Goal: Communication & Community: Share content

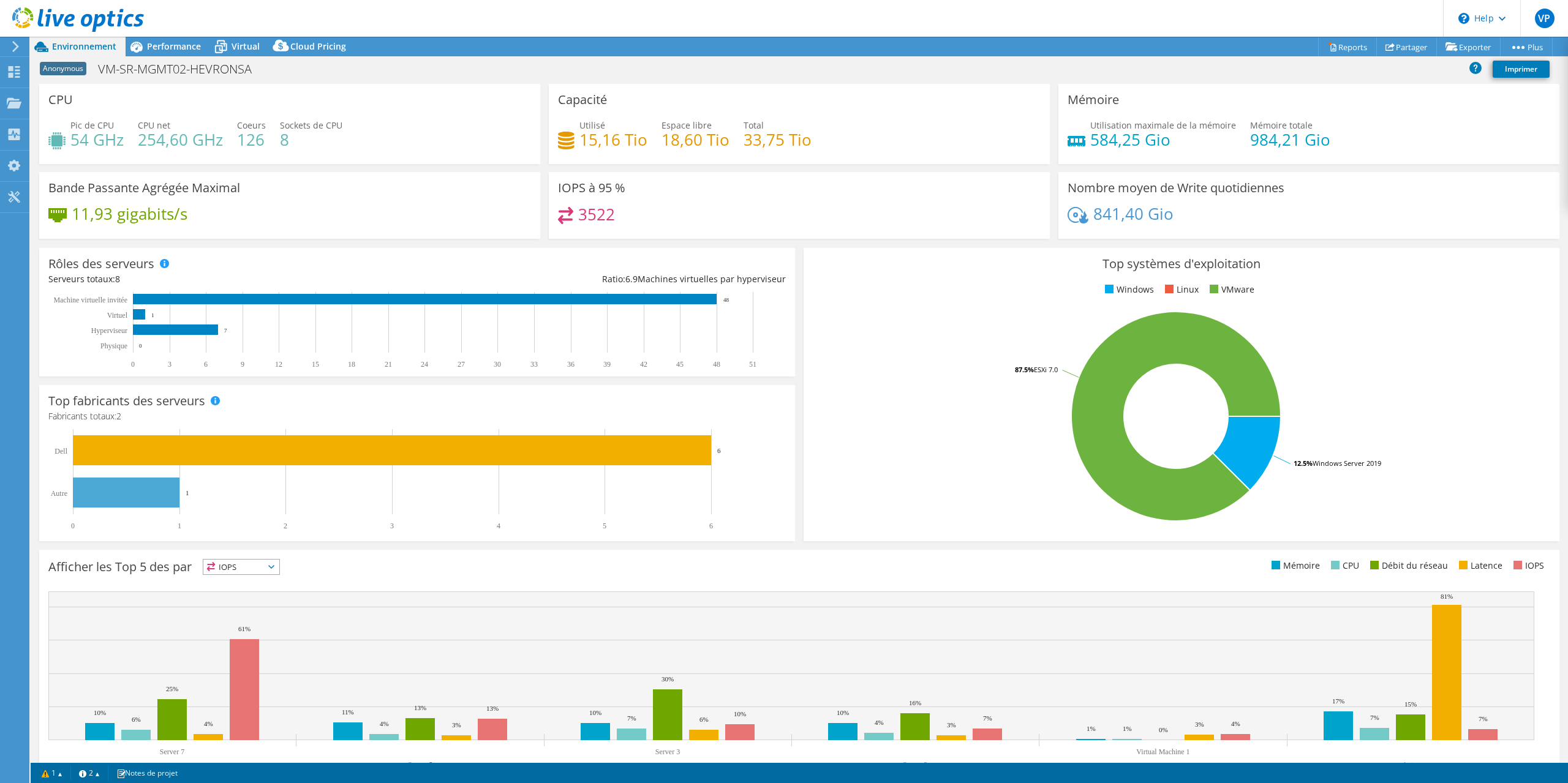
select select "USD"
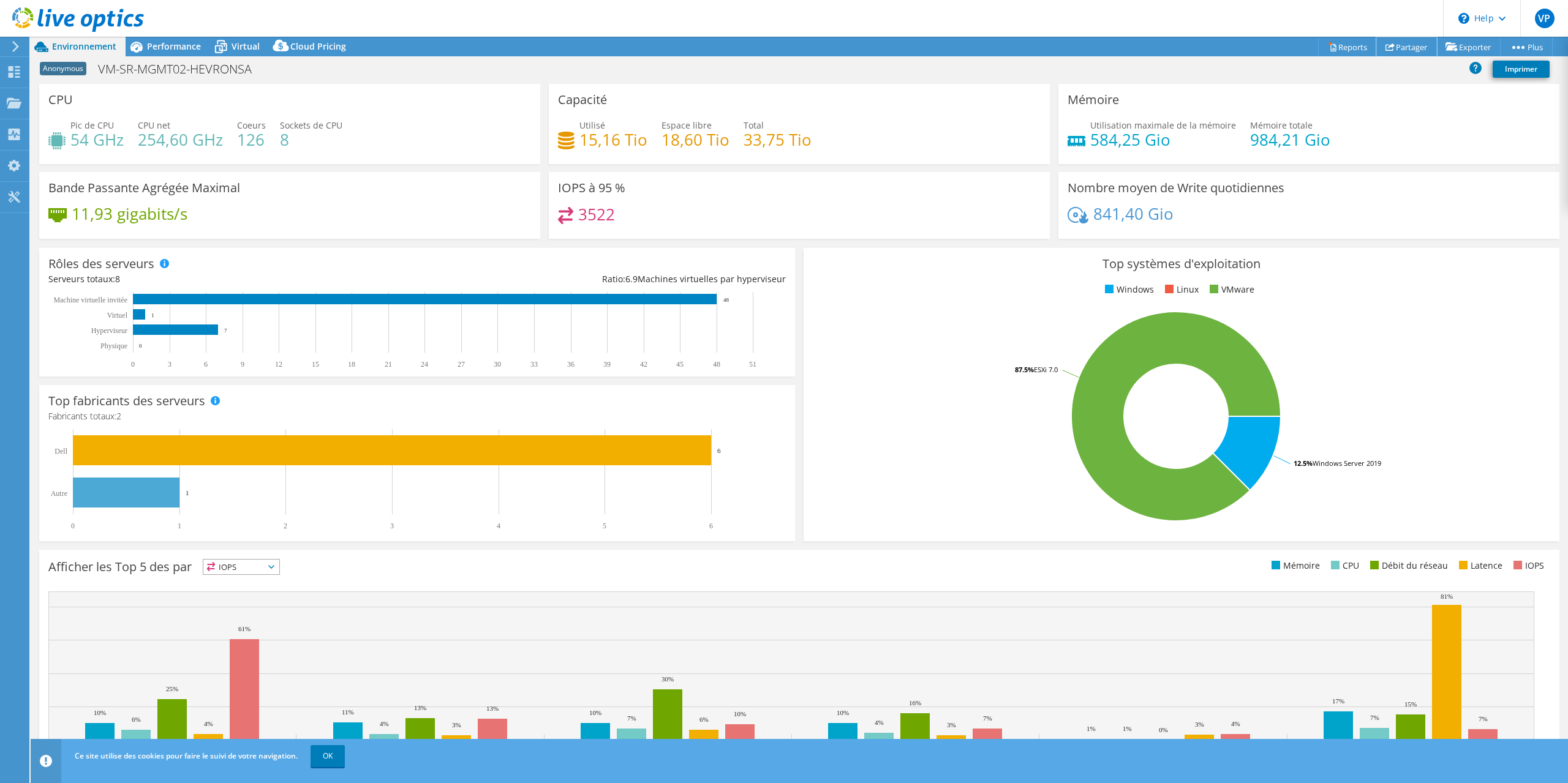
click at [1398, 47] on link "Partager" at bounding box center [1407, 47] width 61 height 19
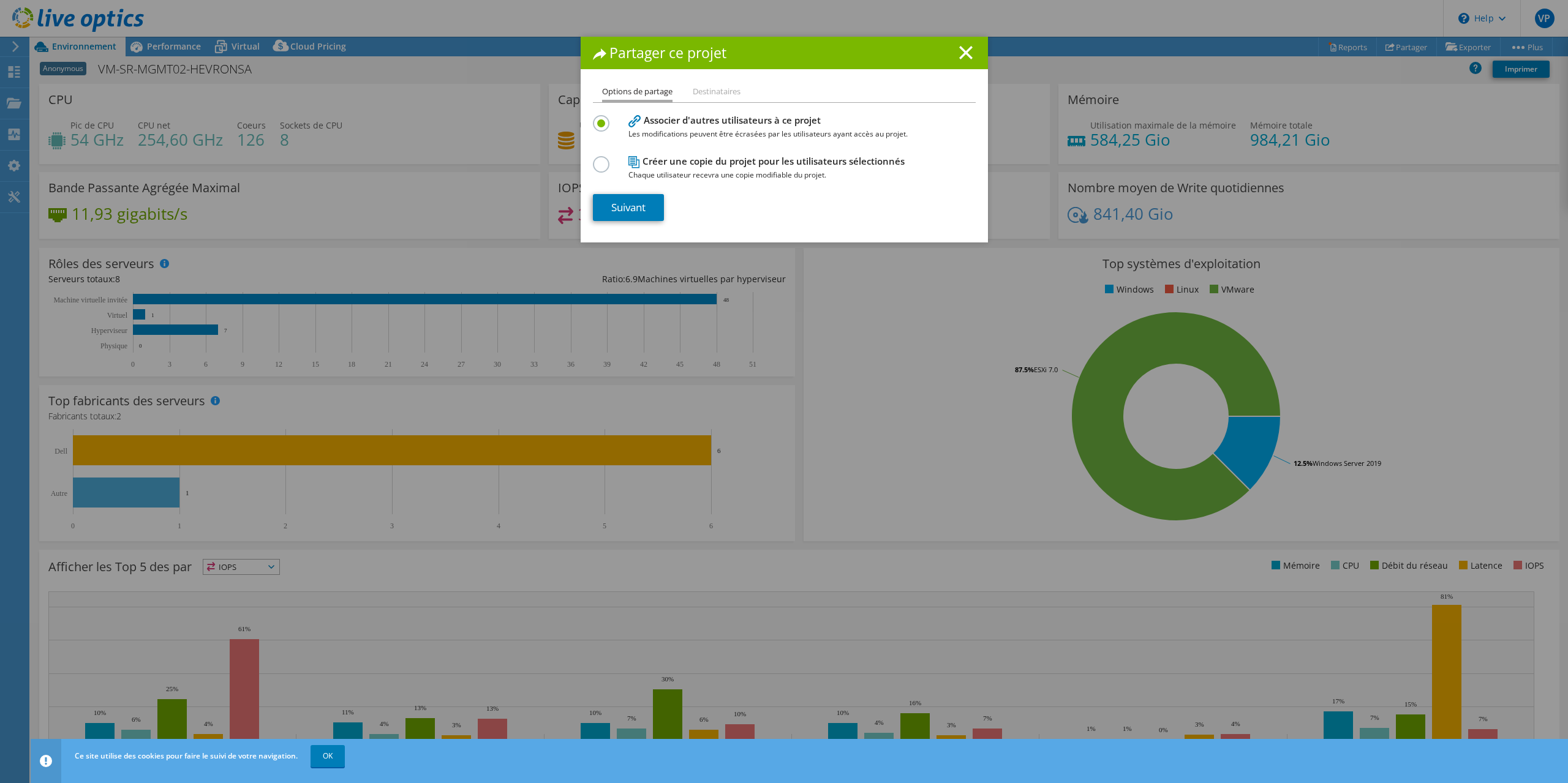
click at [594, 159] on label at bounding box center [604, 157] width 22 height 3
click at [0, 0] on input "radio" at bounding box center [0, 0] width 0 height 0
click at [598, 118] on label at bounding box center [604, 117] width 22 height 3
click at [0, 0] on input "radio" at bounding box center [0, 0] width 0 height 0
click at [716, 90] on li "Destinataires" at bounding box center [716, 92] width 48 height 16
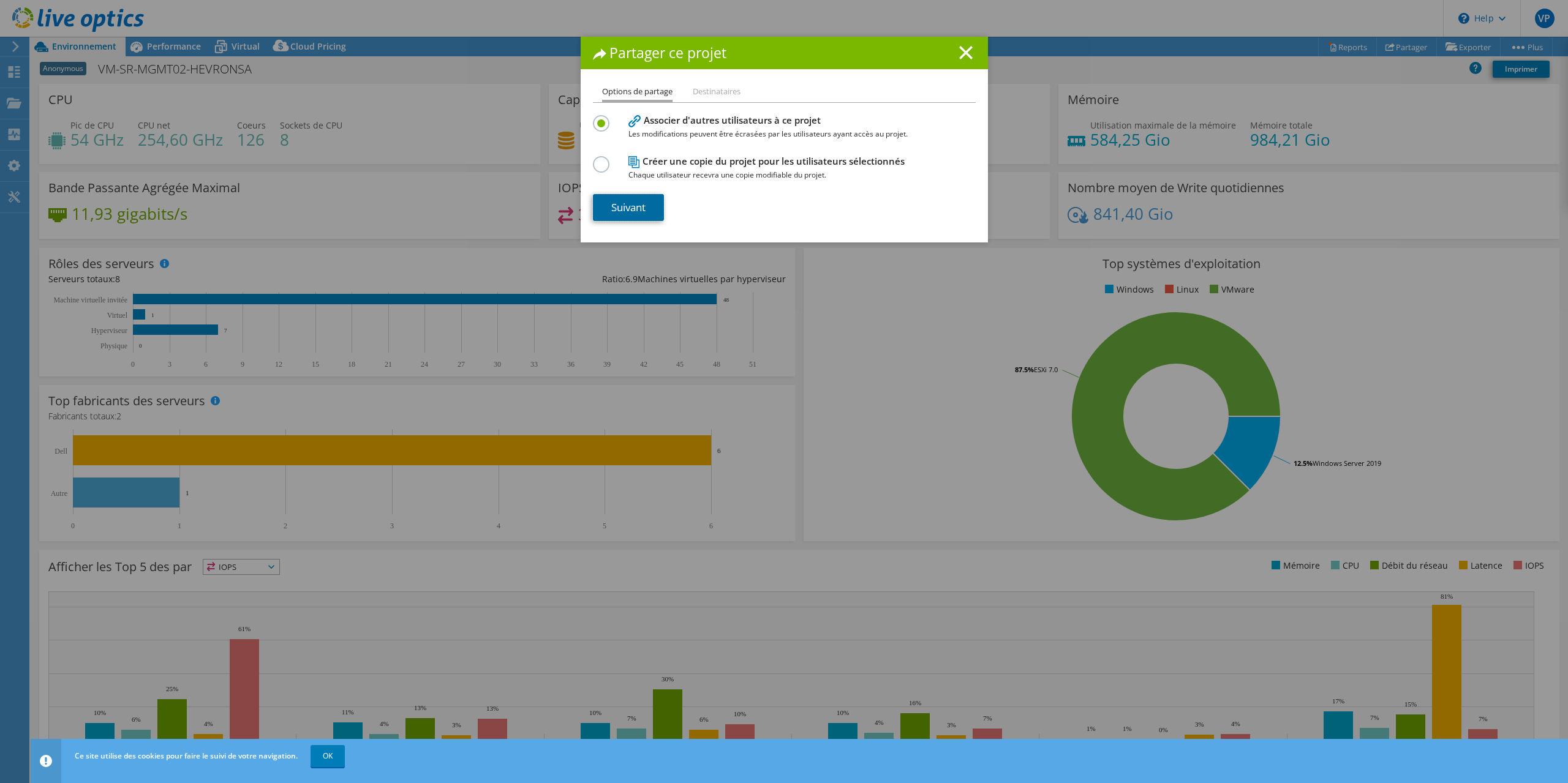
click at [631, 207] on link "Suivant" at bounding box center [628, 208] width 71 height 27
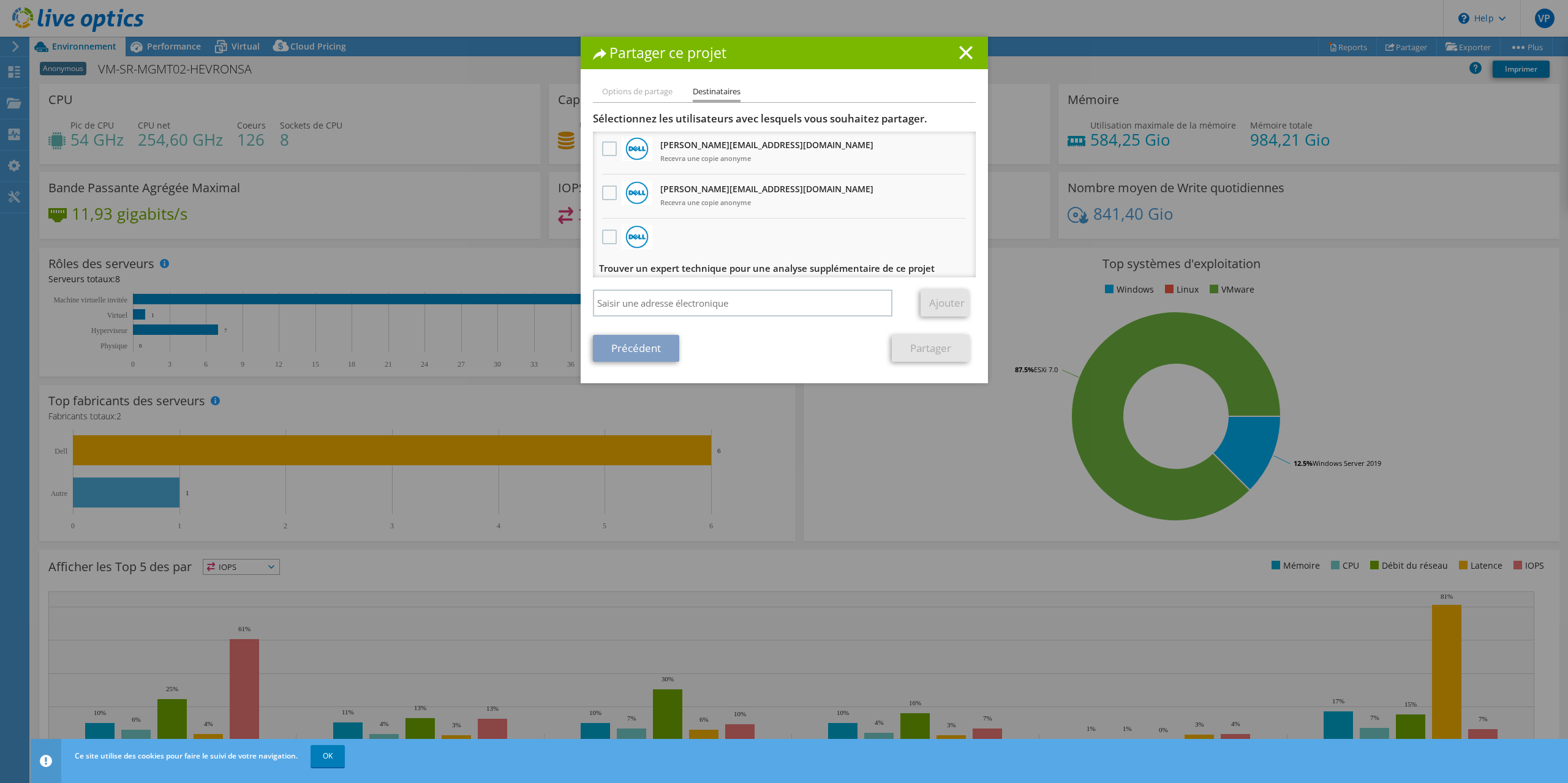
scroll to position [757, 0]
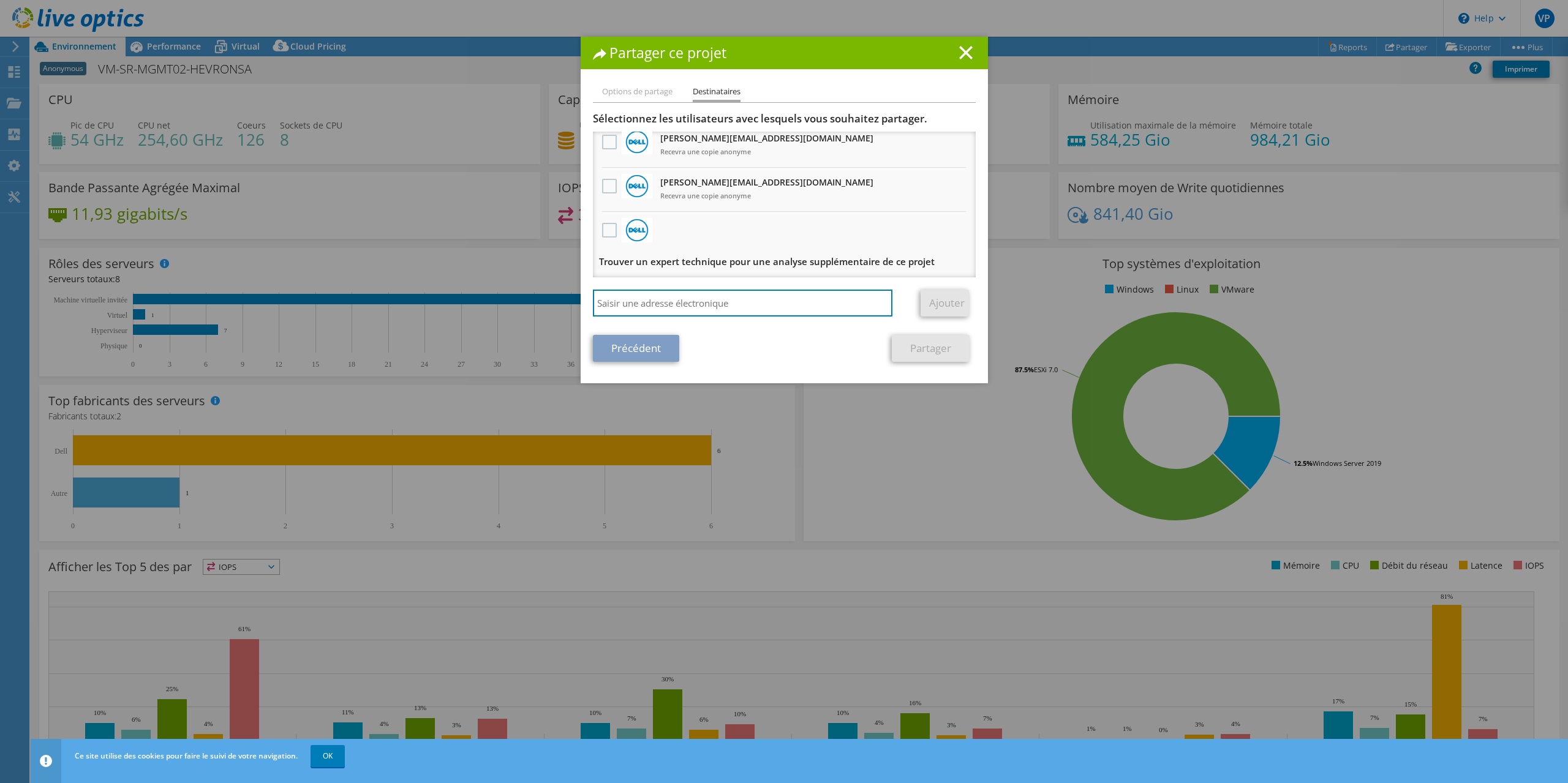
click at [668, 306] on input "search" at bounding box center [743, 303] width 300 height 27
click at [687, 309] on input "search" at bounding box center [743, 303] width 300 height 27
paste input "[PERSON_NAME][EMAIL_ADDRESS][DOMAIN_NAME]"
type input "[PERSON_NAME][EMAIL_ADDRESS][DOMAIN_NAME]"
click at [943, 304] on link "Ajouter" at bounding box center [945, 303] width 49 height 27
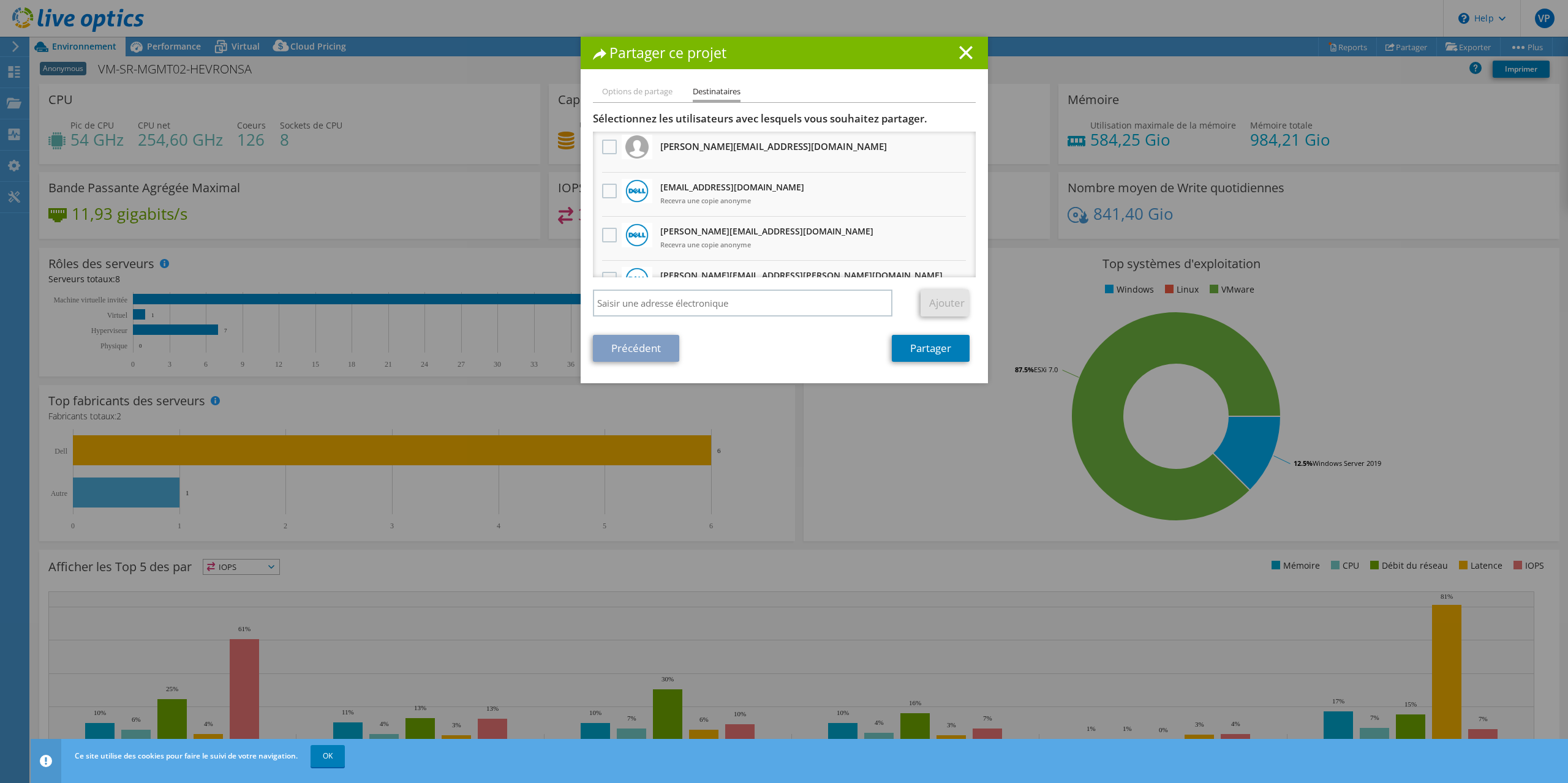
scroll to position [0, 0]
click at [927, 346] on link "Partager" at bounding box center [931, 348] width 78 height 27
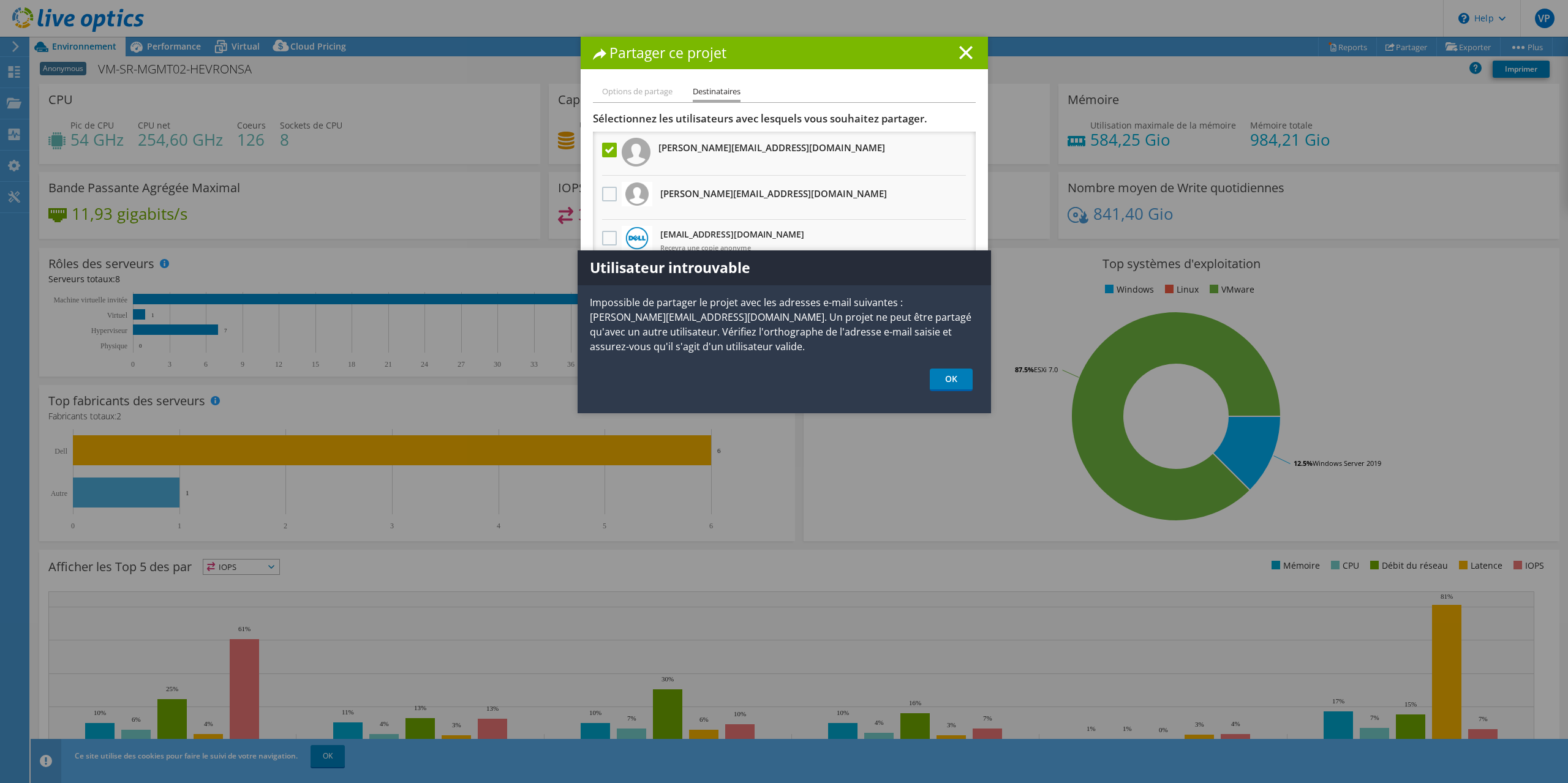
click at [960, 53] on icon at bounding box center [966, 53] width 14 height 14
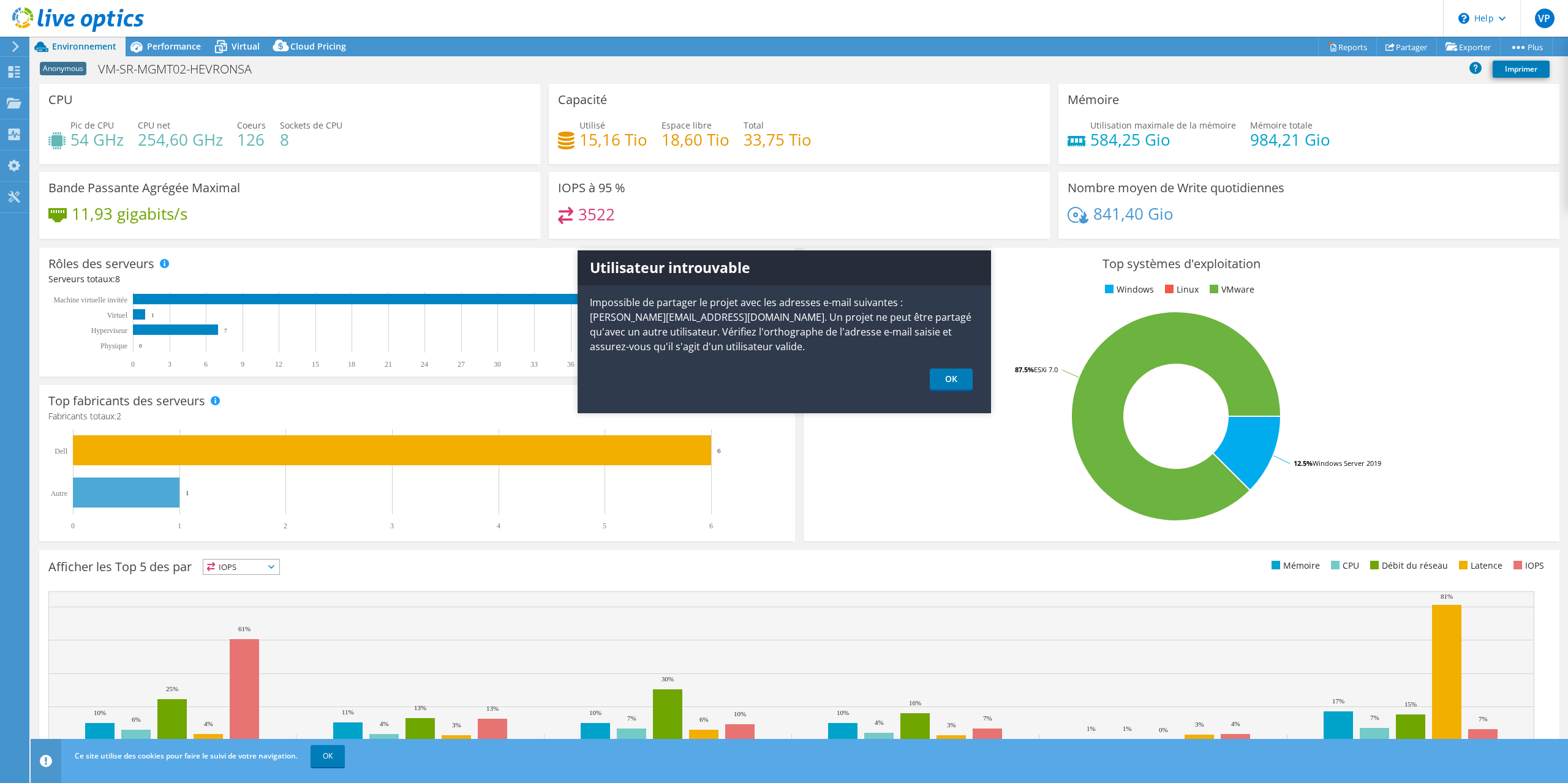
click at [0, 0] on link "vSAN ReadyNode Sizer" at bounding box center [0, 0] width 0 height 0
click at [1348, 45] on link "Reports" at bounding box center [1347, 47] width 59 height 19
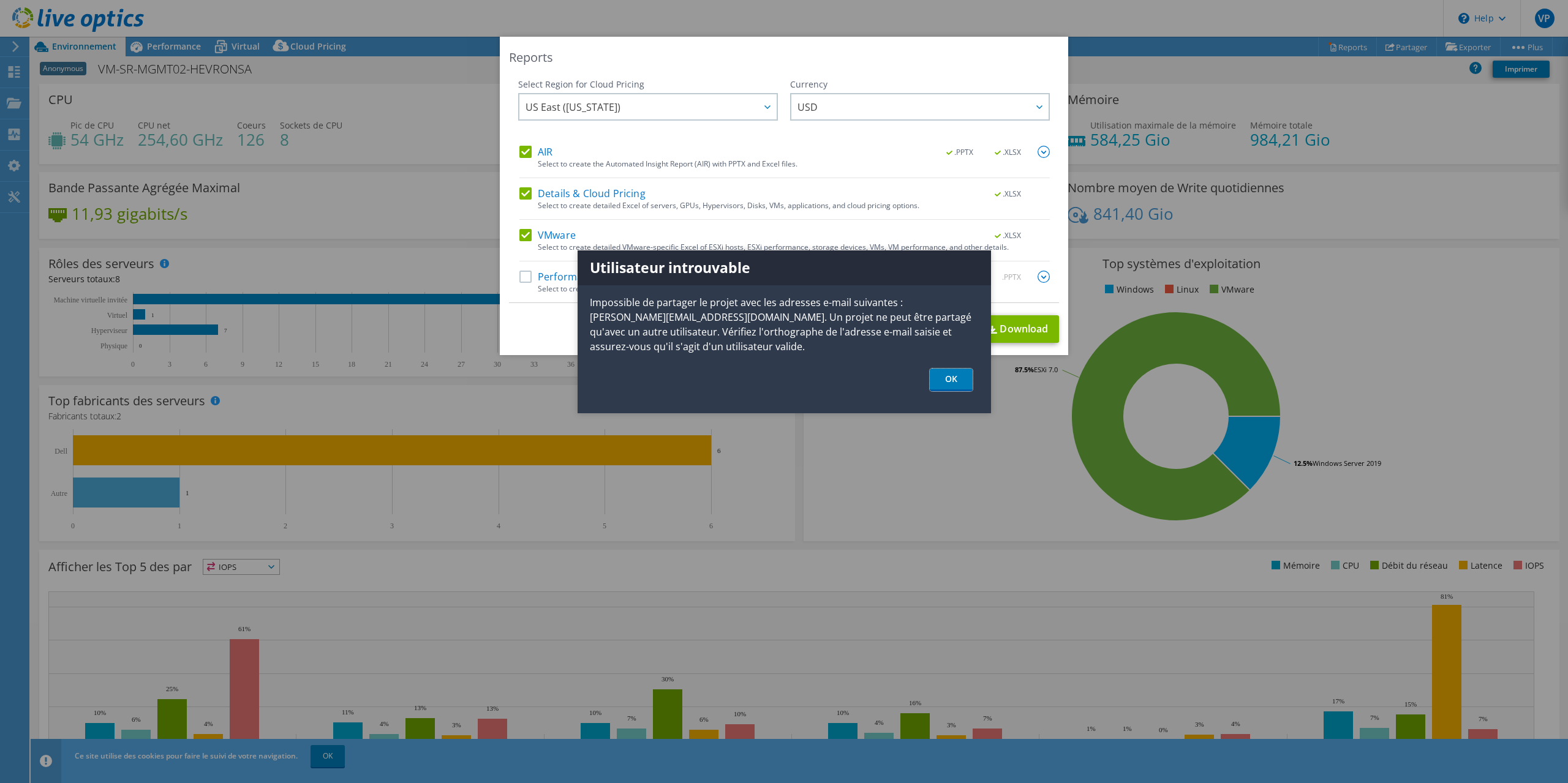
click at [947, 376] on link "OK" at bounding box center [951, 380] width 43 height 23
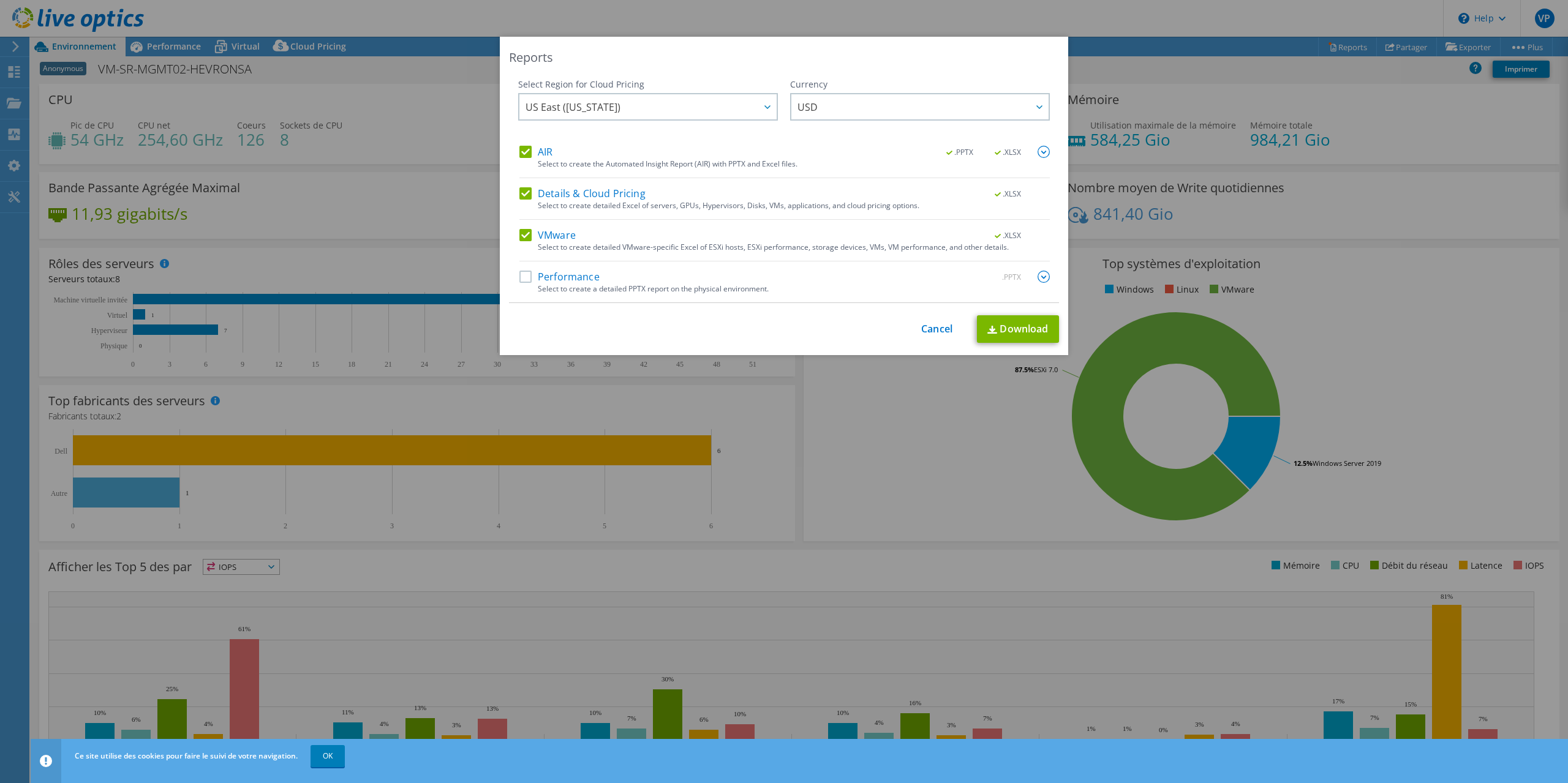
click at [1004, 110] on span "USD" at bounding box center [923, 107] width 251 height 25
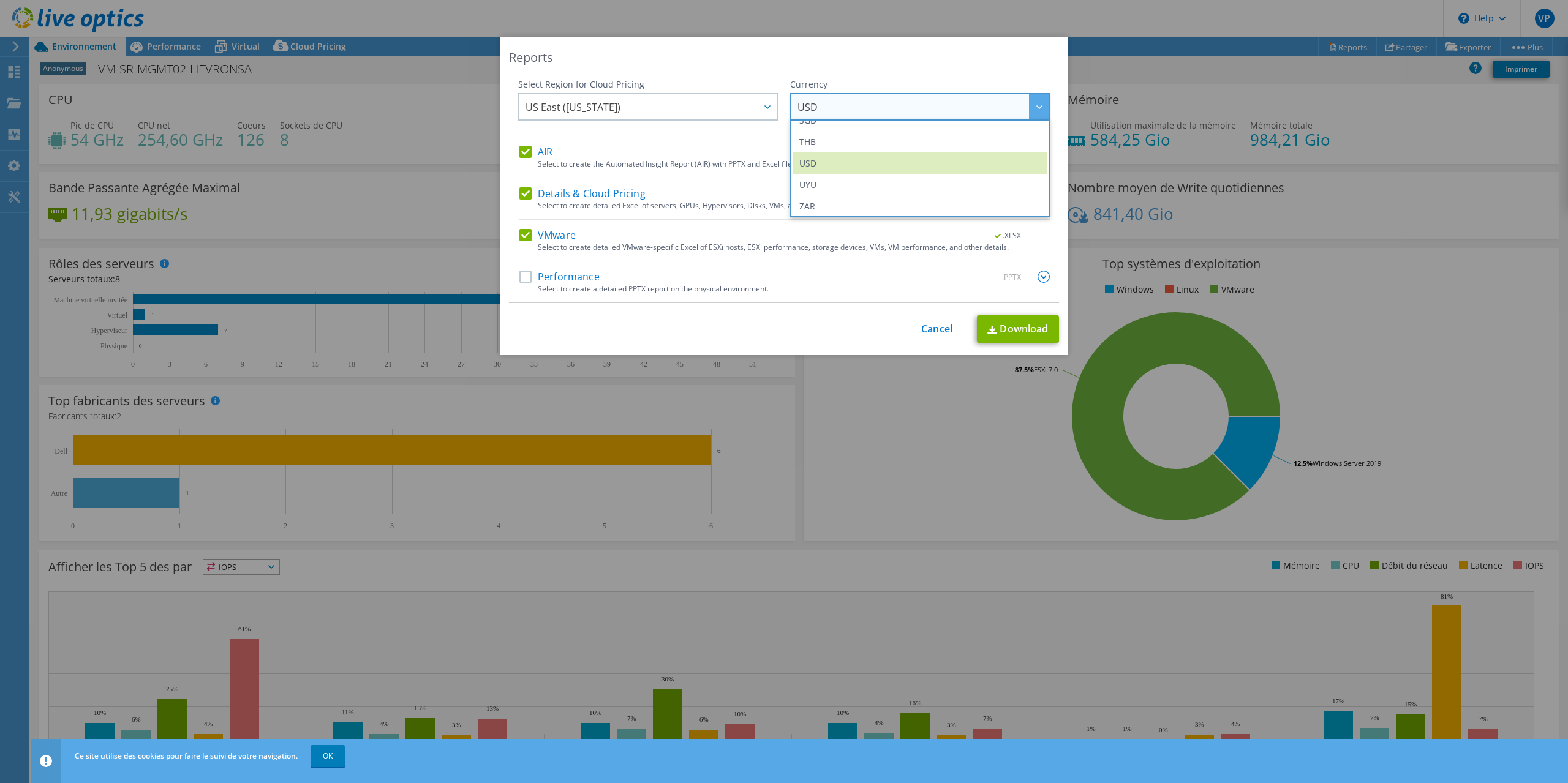
scroll to position [444, 0]
click at [797, 66] on div "Reports Select Region for Cloud Pricing Asia Pacific ([GEOGRAPHIC_DATA]) [GEOGR…" at bounding box center [784, 196] width 569 height 319
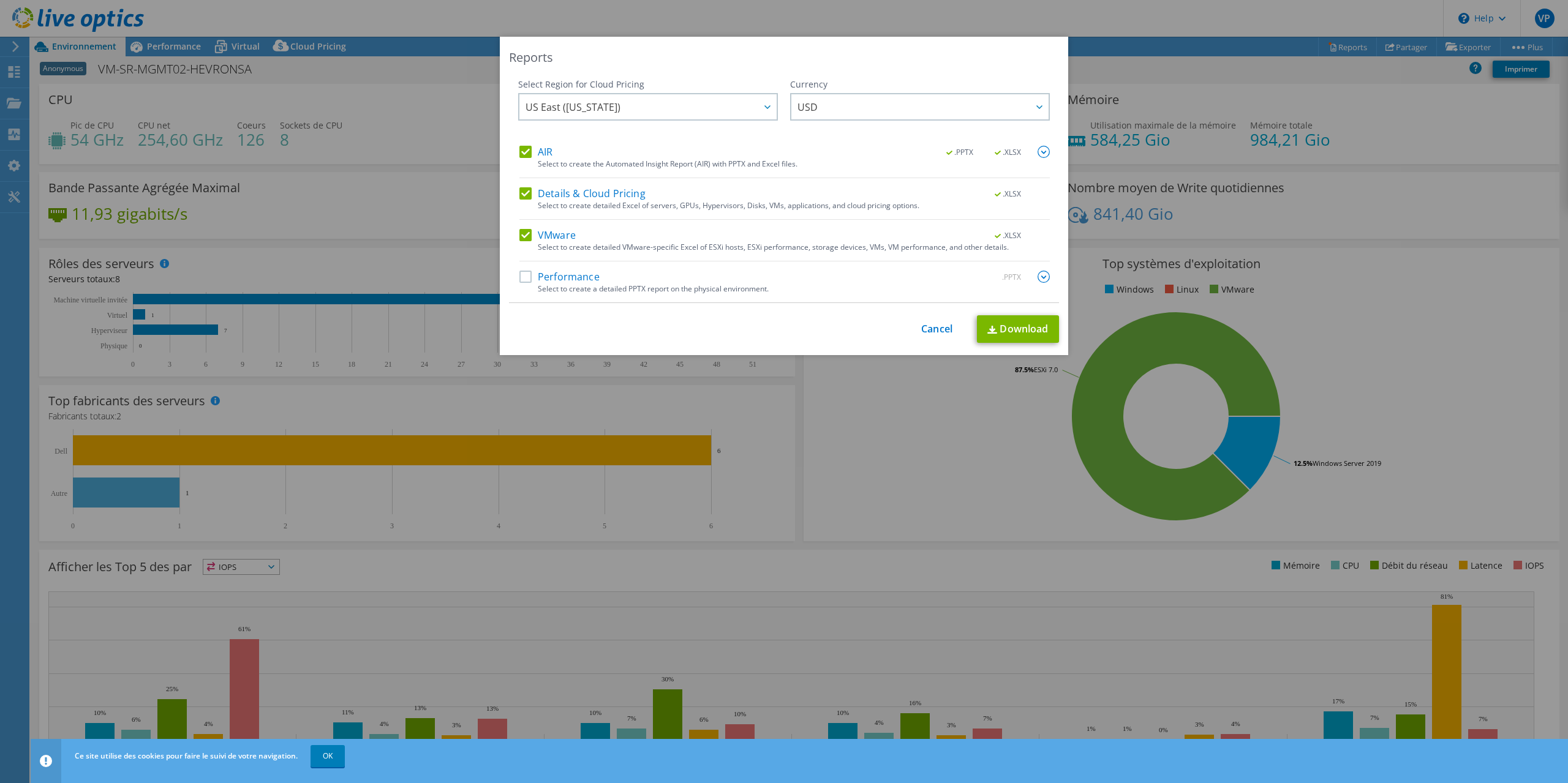
click at [640, 102] on span "US East ([US_STATE])" at bounding box center [651, 107] width 251 height 25
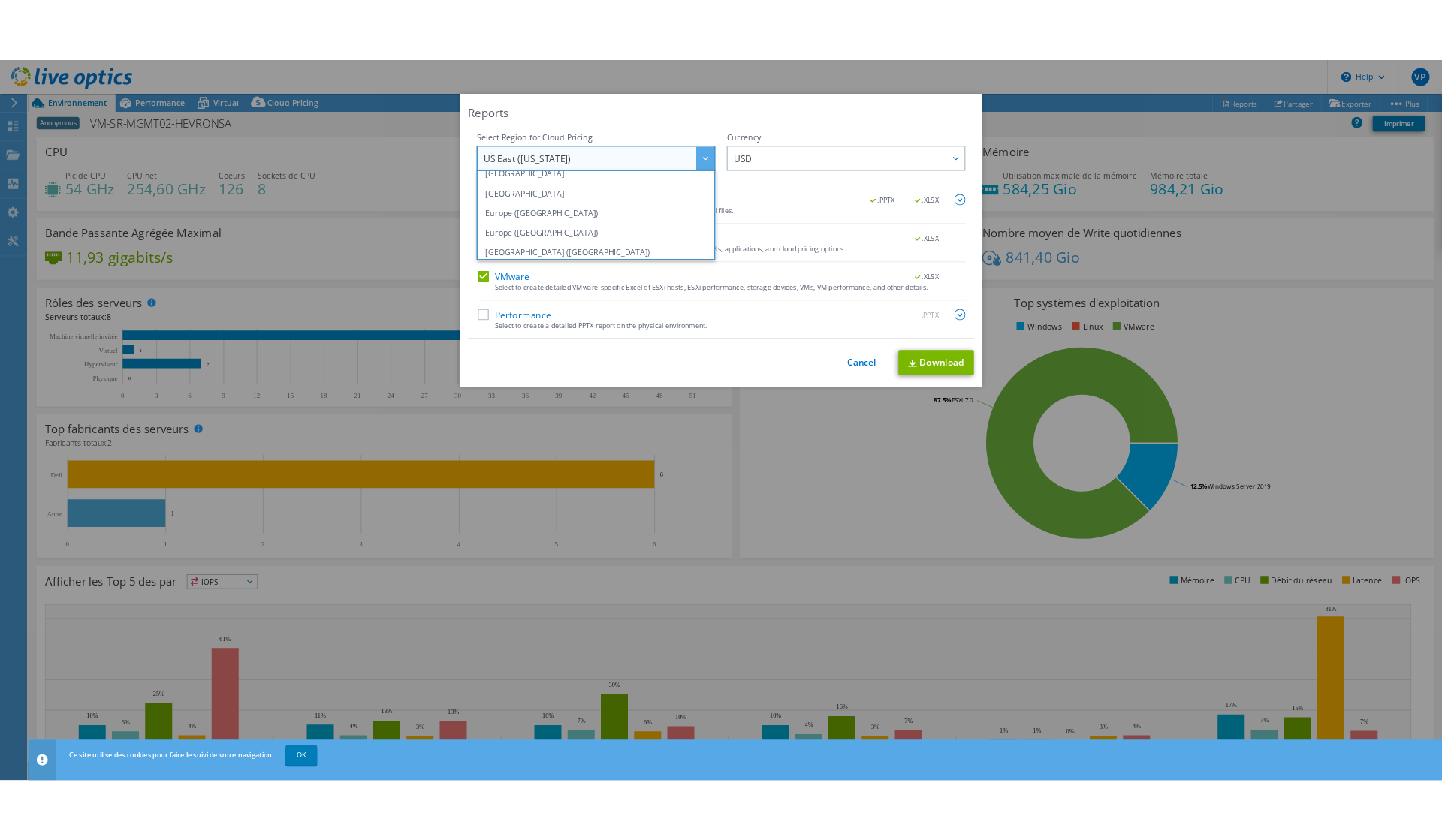
scroll to position [127, 0]
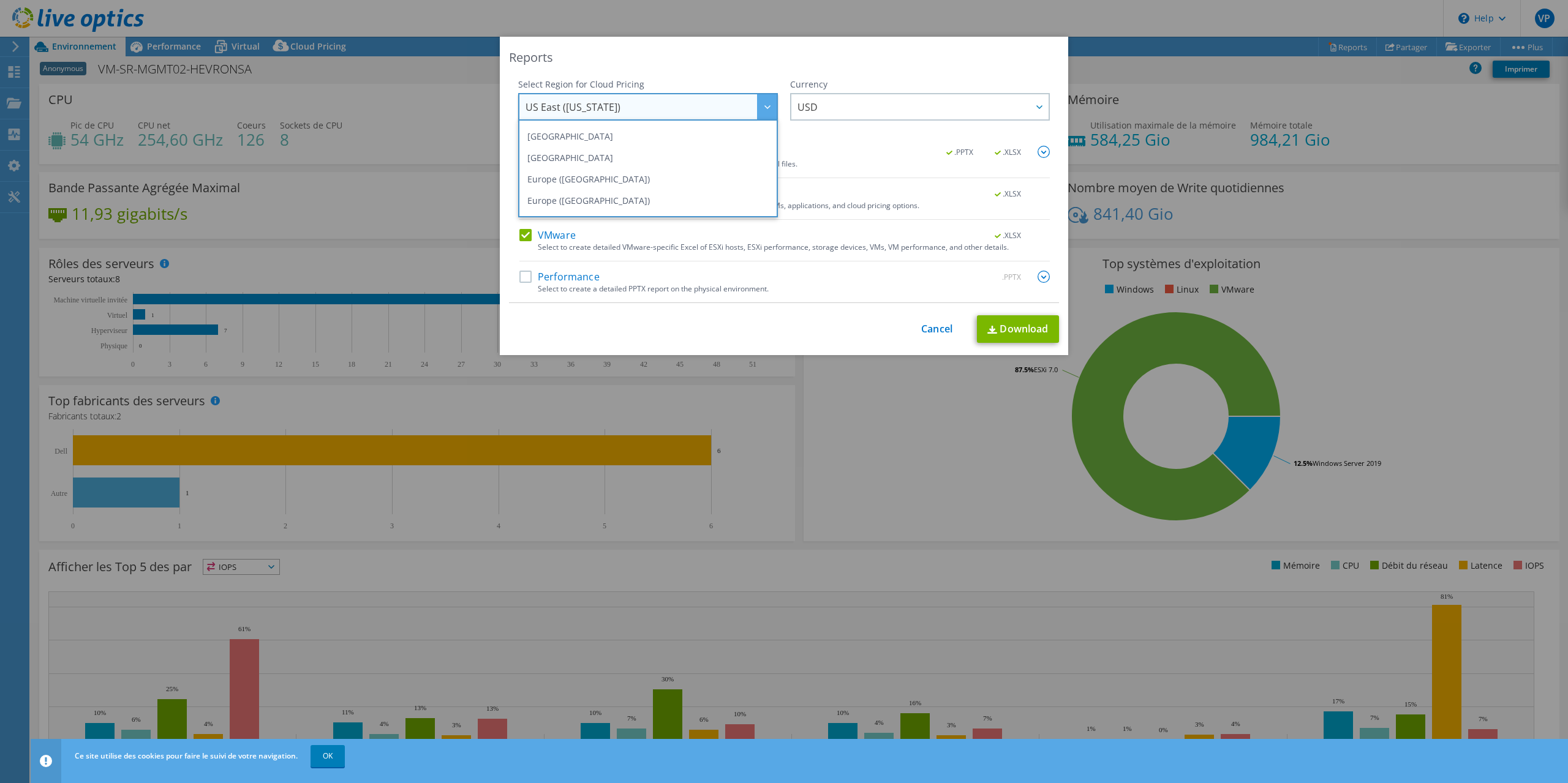
click at [595, 182] on li "Europe ([GEOGRAPHIC_DATA])" at bounding box center [648, 179] width 254 height 22
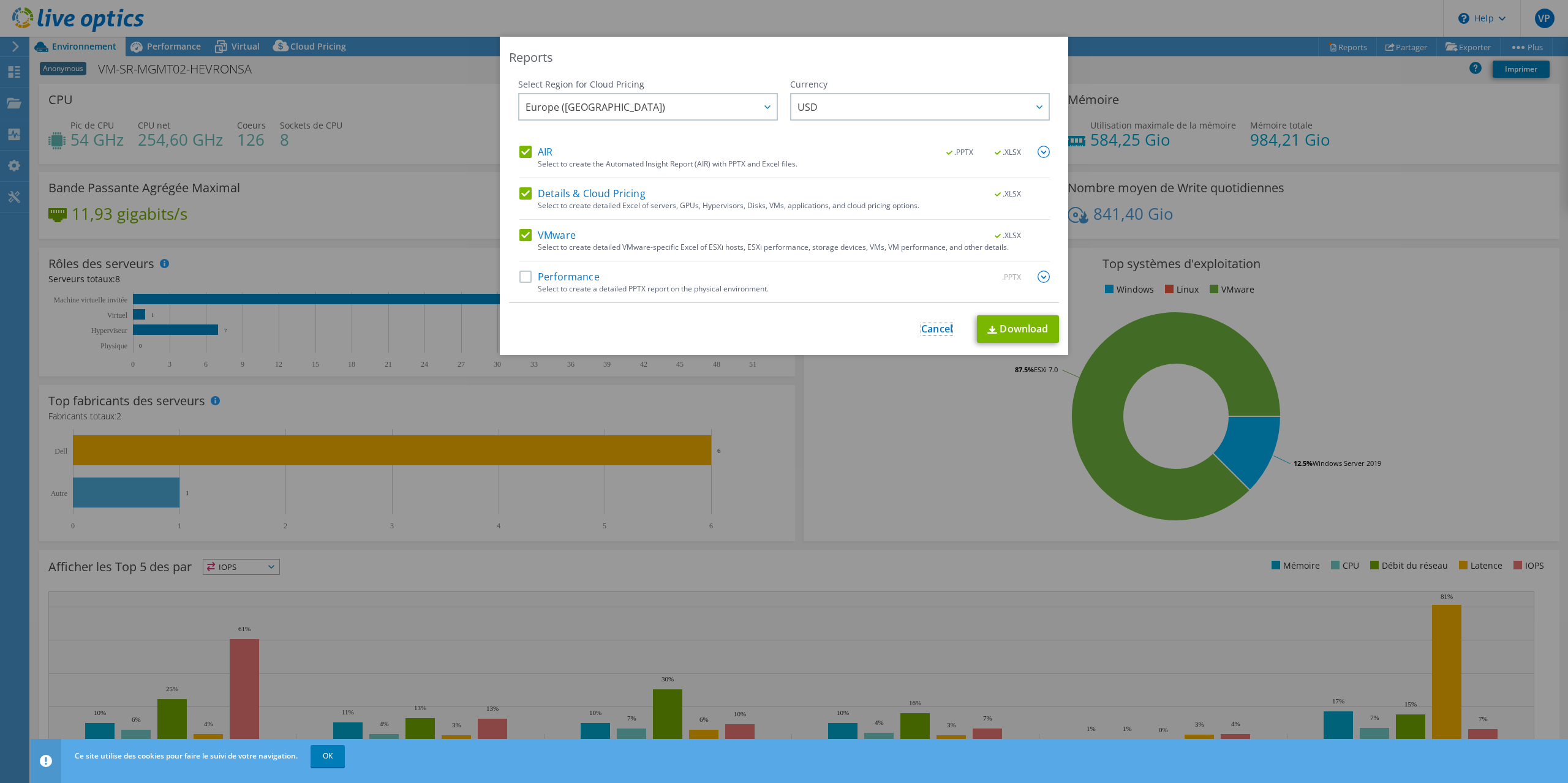
click at [927, 333] on link "Cancel" at bounding box center [937, 329] width 31 height 11
